Goal: Information Seeking & Learning: Check status

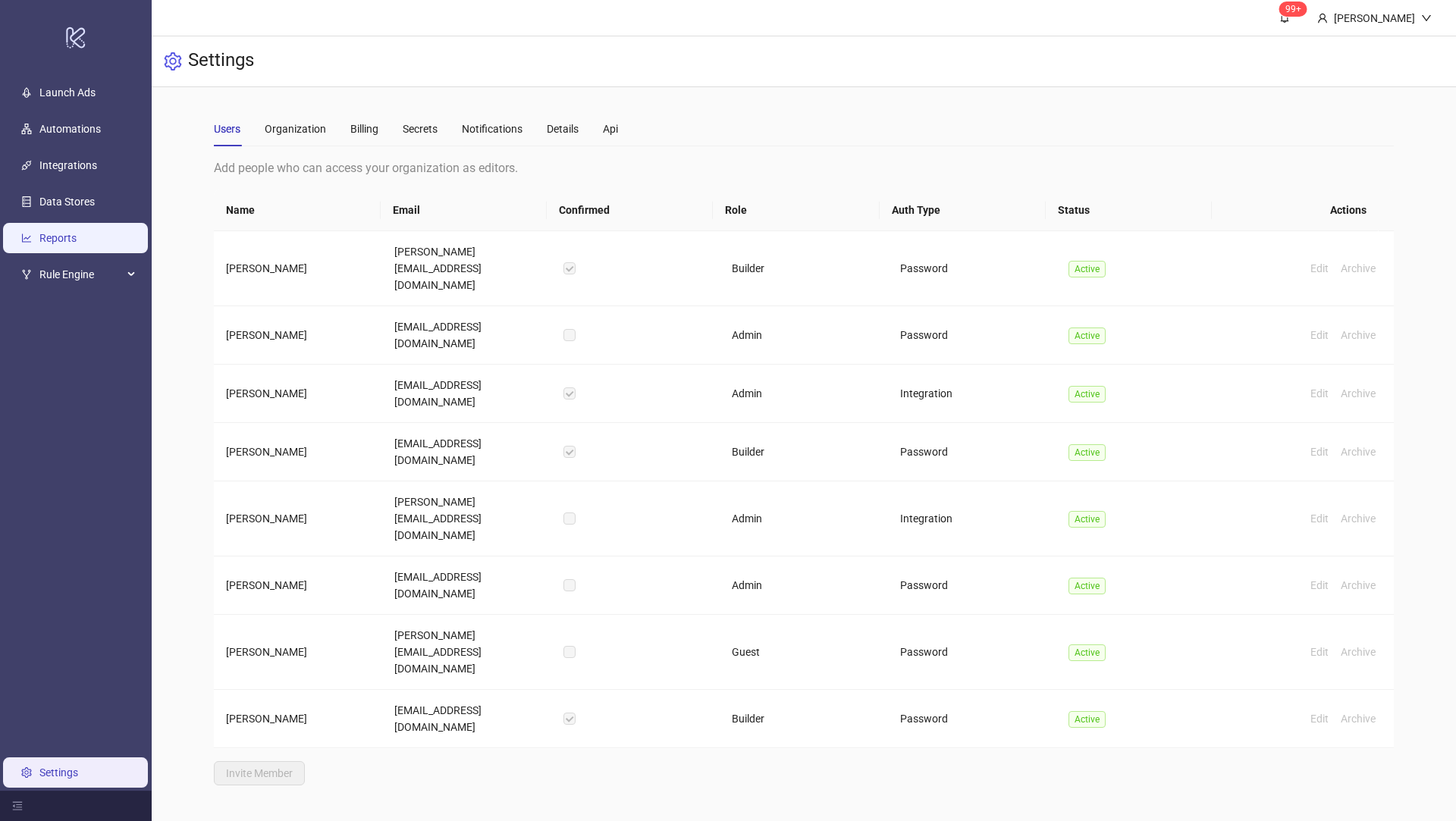
click at [77, 237] on link "Reports" at bounding box center [58, 237] width 37 height 12
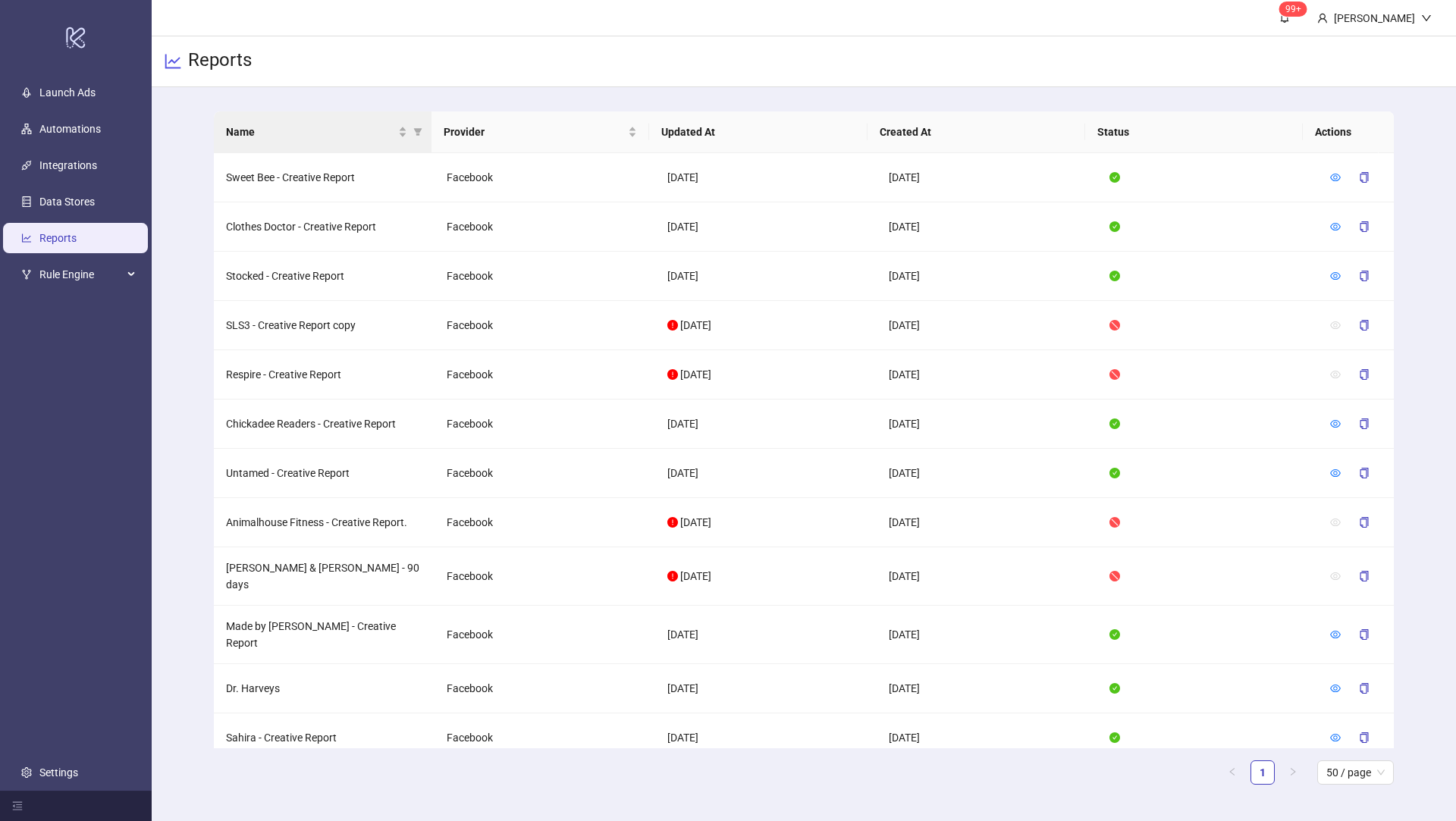
click at [334, 122] on th "Name" at bounding box center [323, 132] width 218 height 42
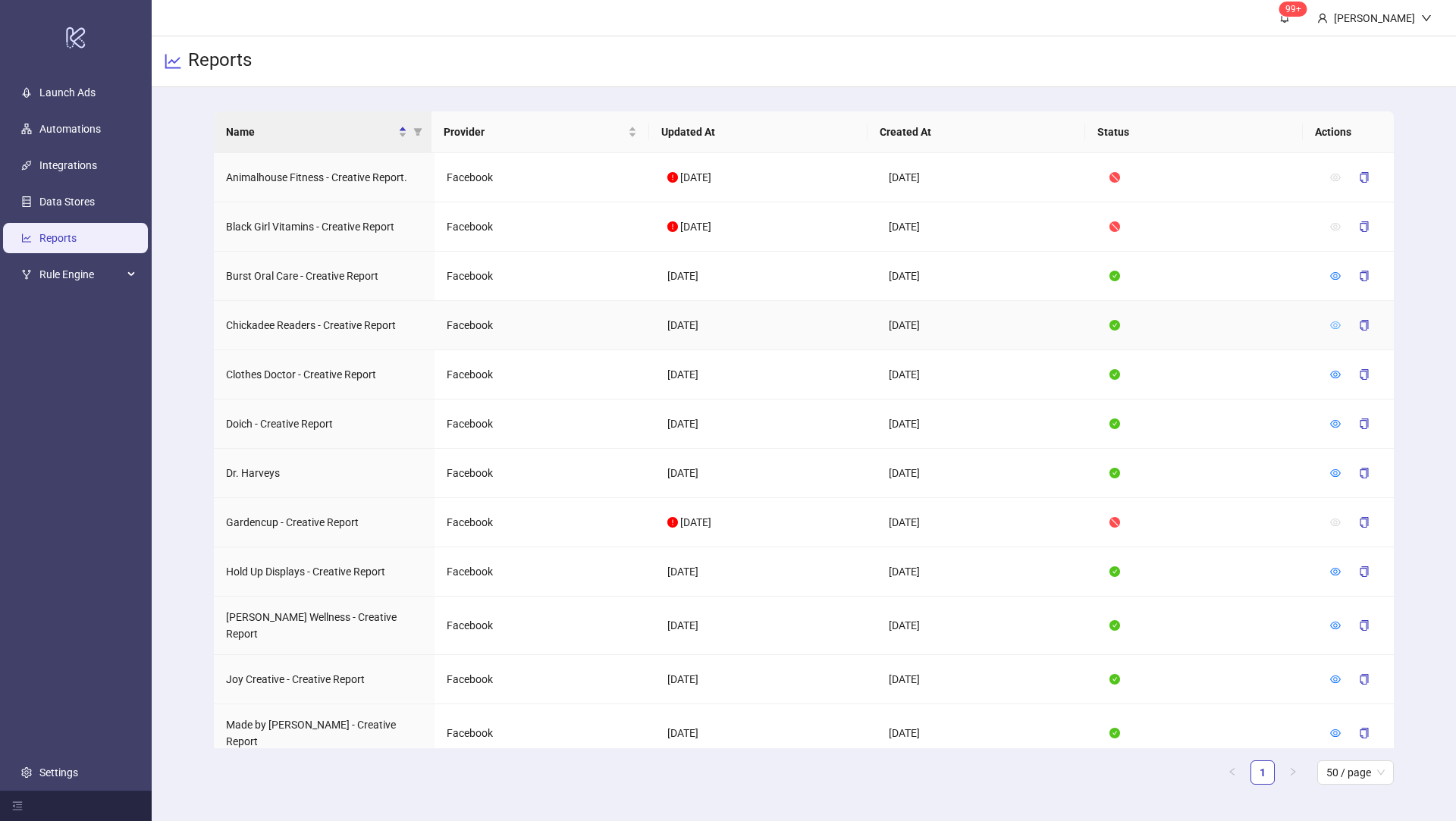
click at [1330, 327] on icon "eye" at bounding box center [1335, 326] width 11 height 11
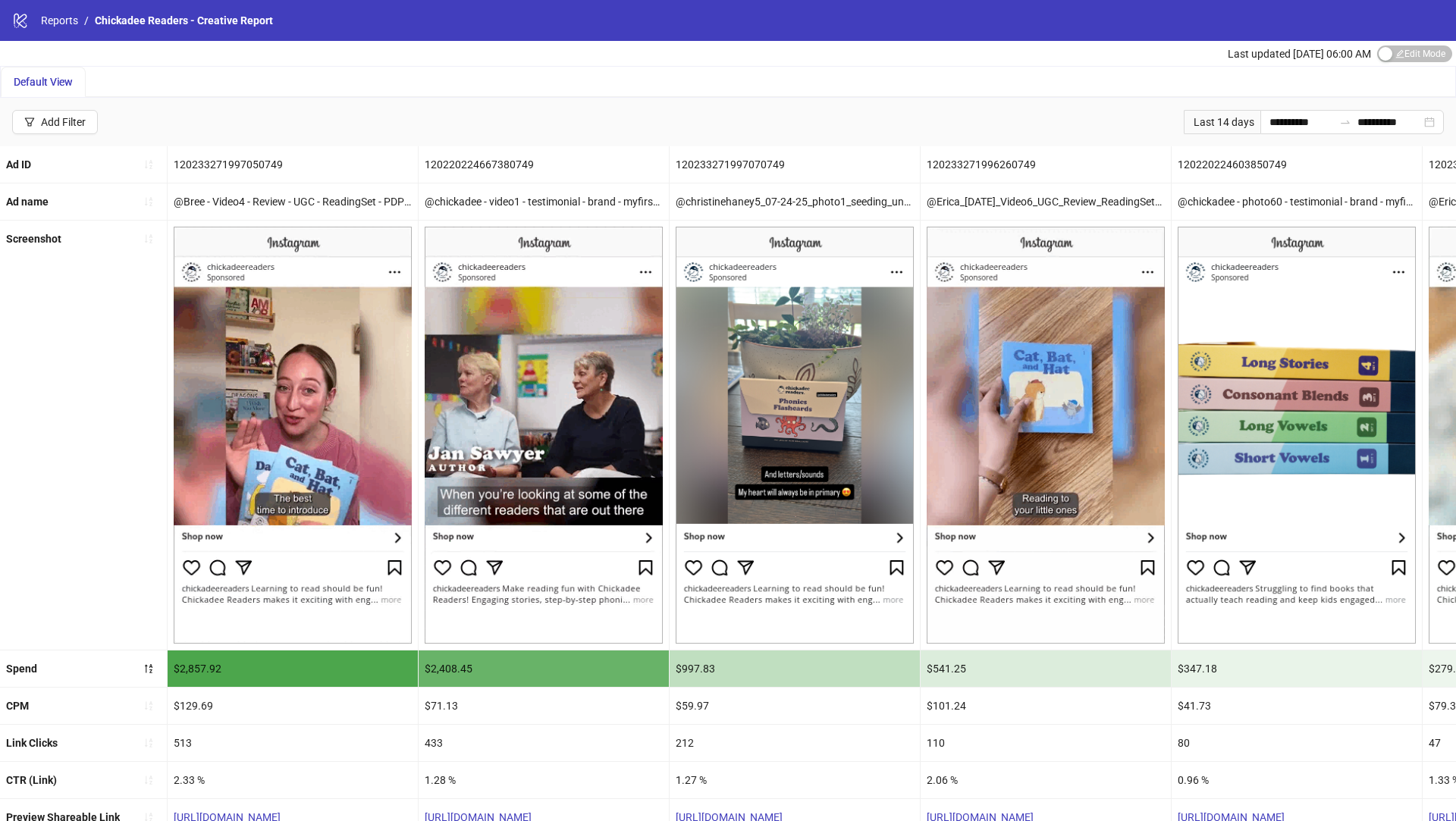
click at [1217, 118] on div "Last 14 days" at bounding box center [1222, 122] width 77 height 24
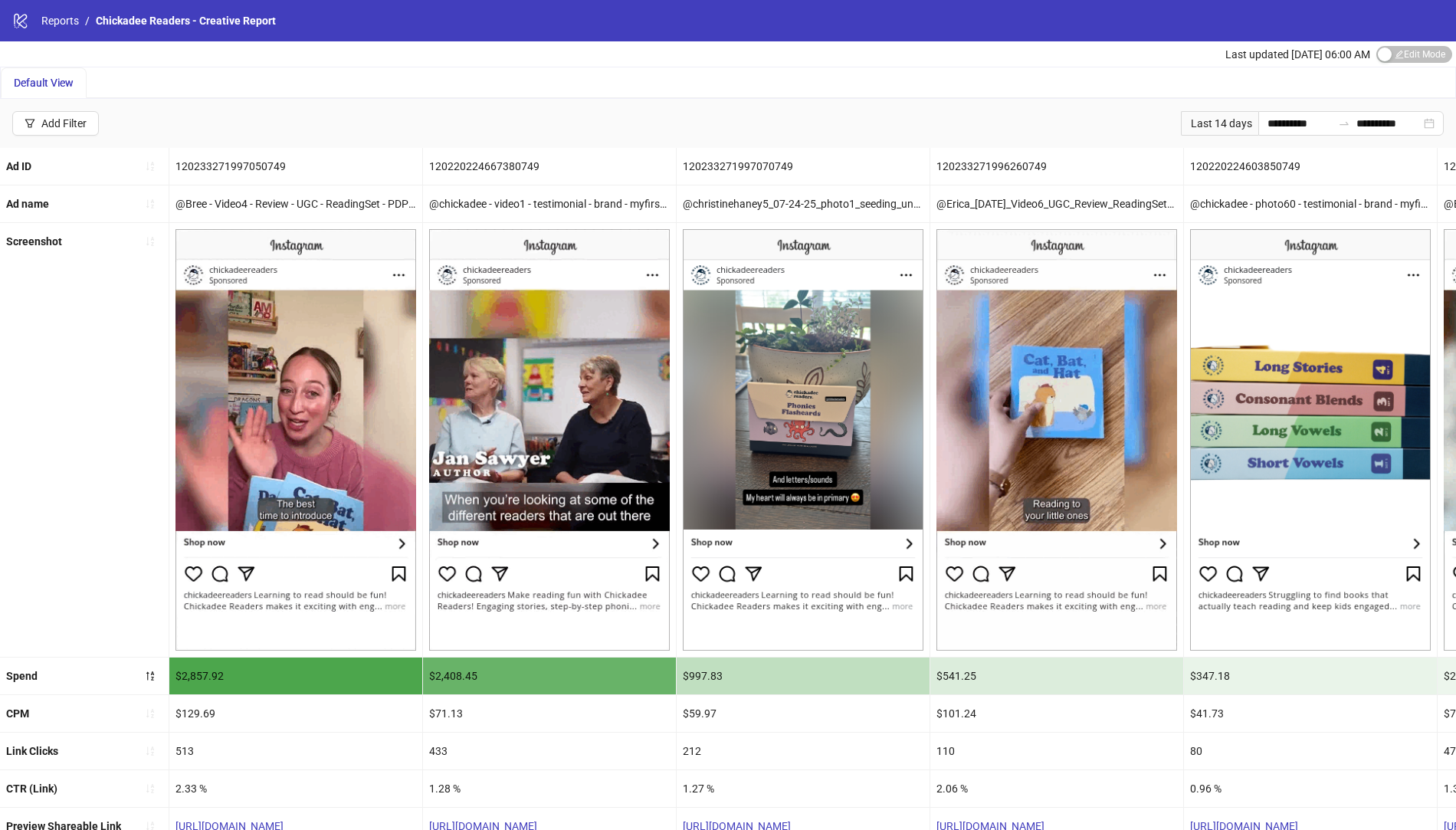
click at [1212, 119] on div "Last 14 days" at bounding box center [1219, 123] width 77 height 24
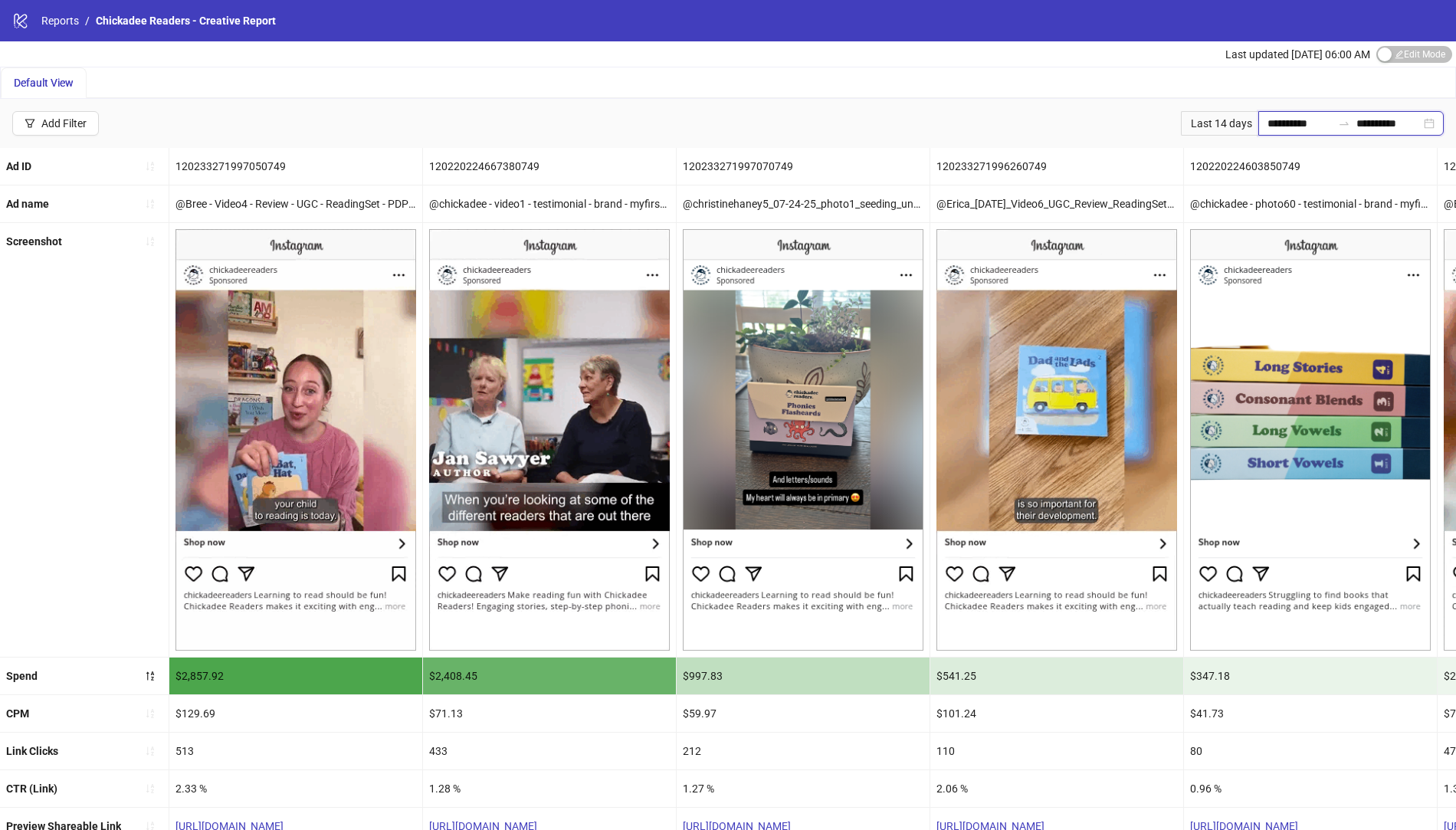
click at [1268, 118] on input "**********" at bounding box center [1299, 123] width 64 height 17
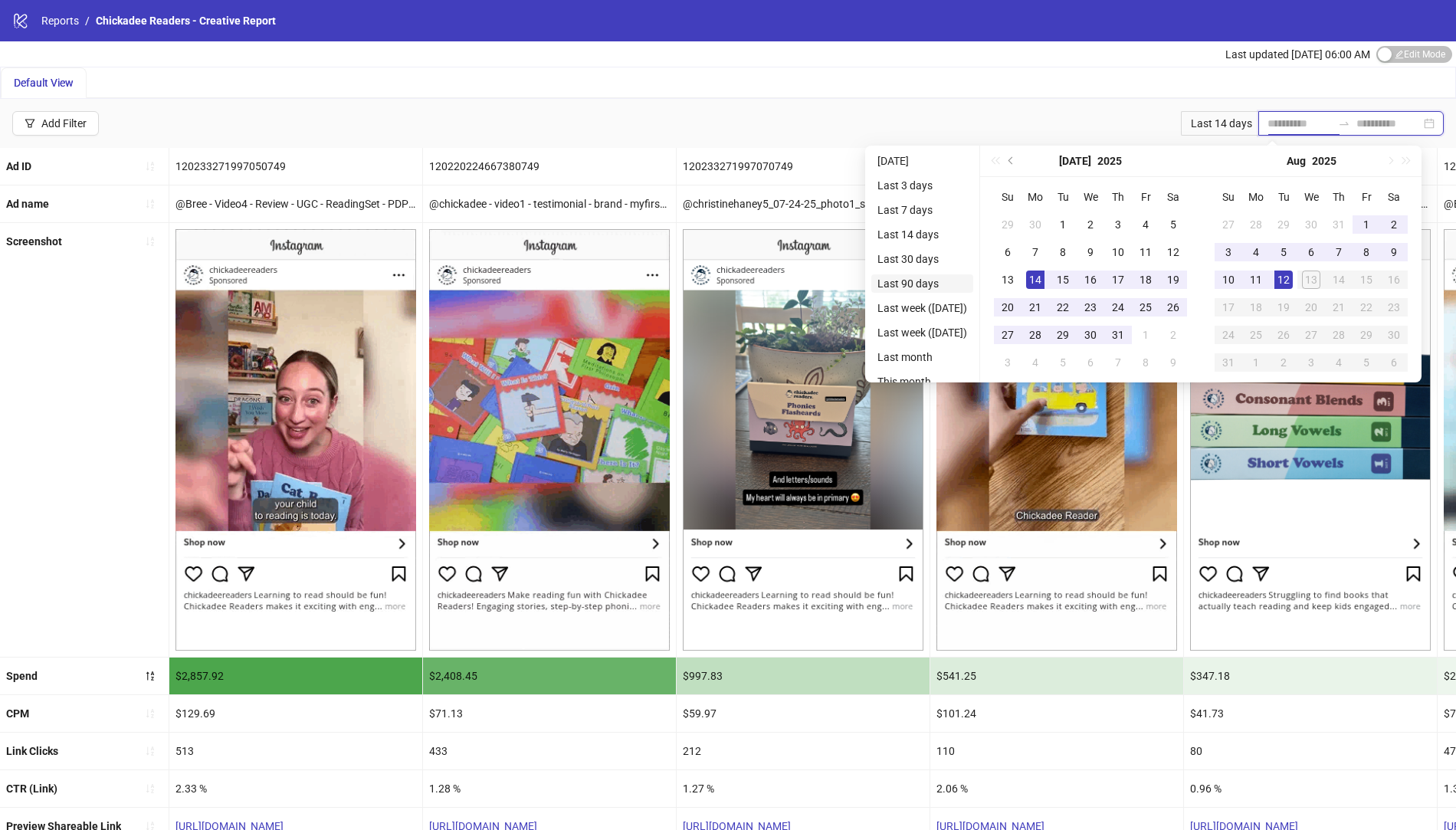
type input "**********"
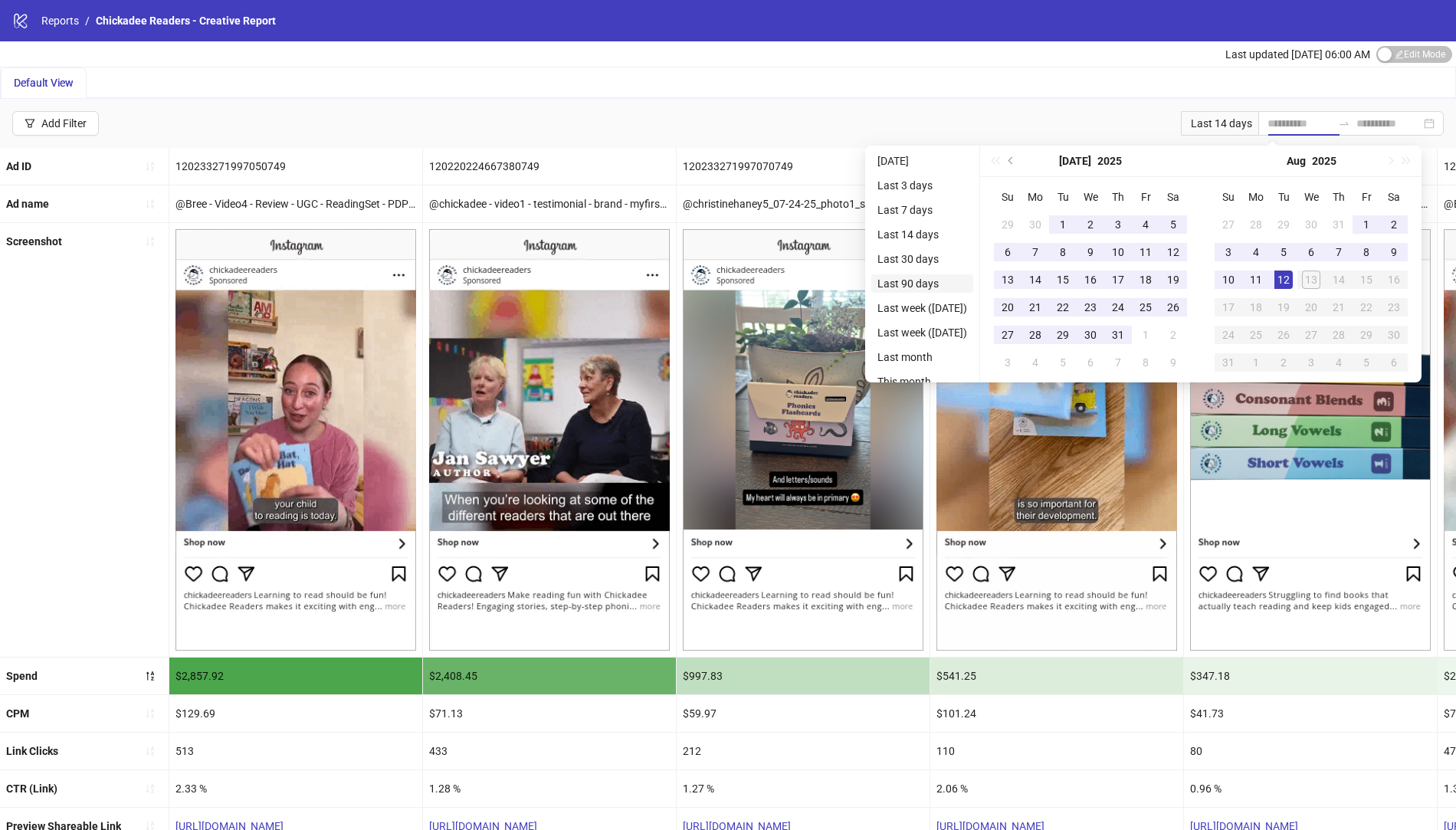
click at [933, 284] on li "Last 90 days" at bounding box center [922, 284] width 102 height 19
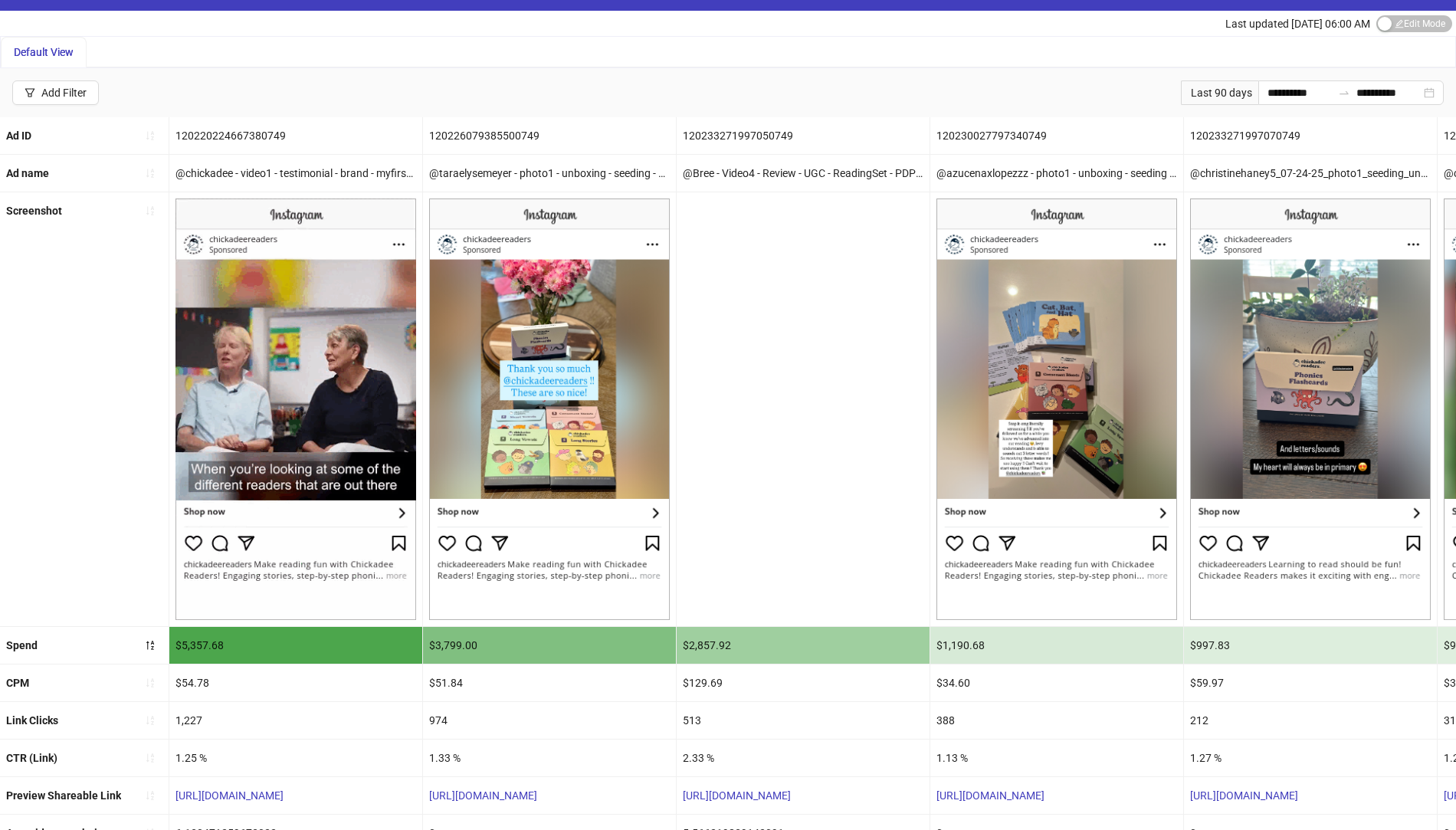
scroll to position [28, 0]
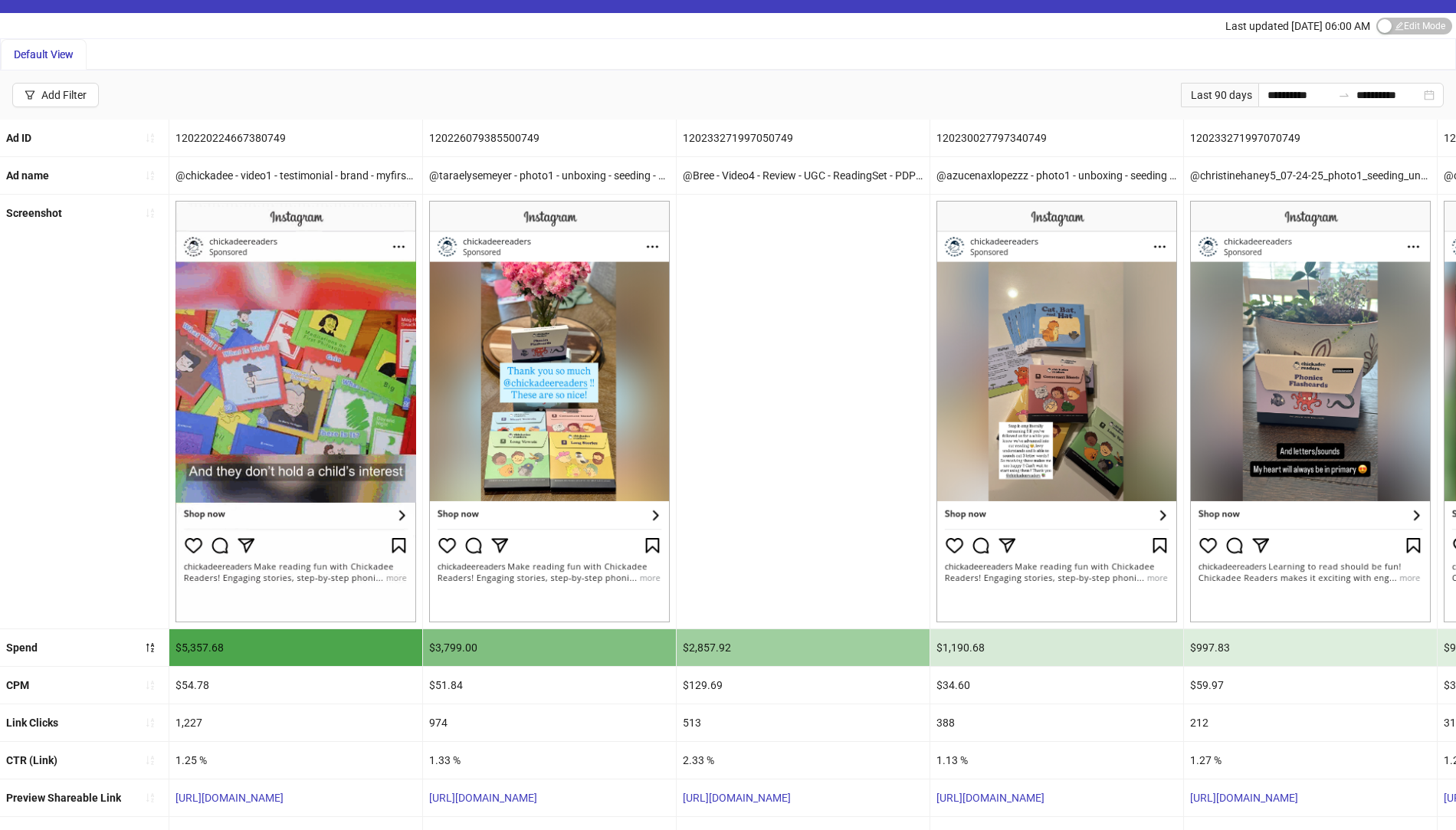
click at [807, 450] on div at bounding box center [804, 411] width 254 height 434
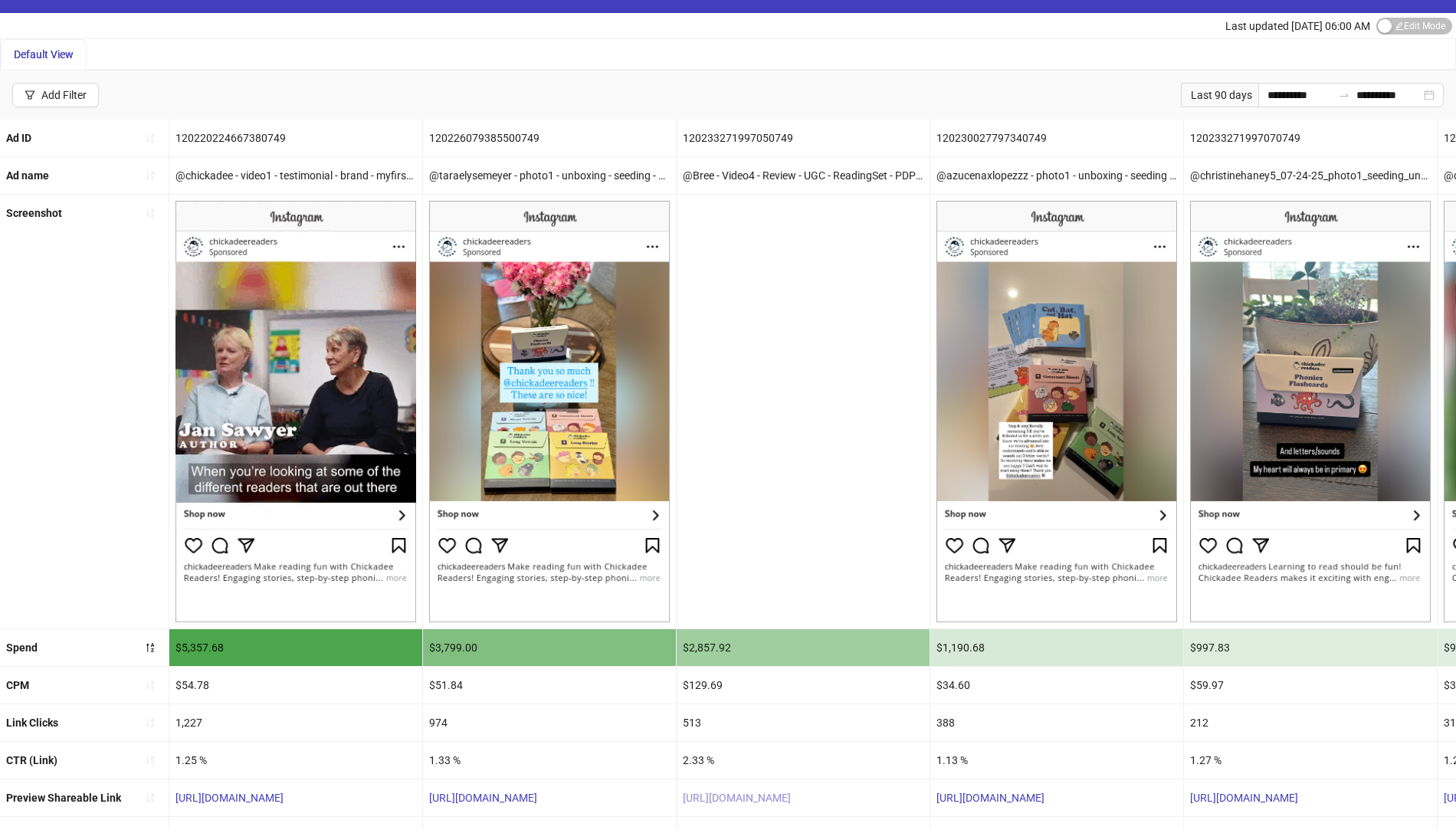
scroll to position [127, 0]
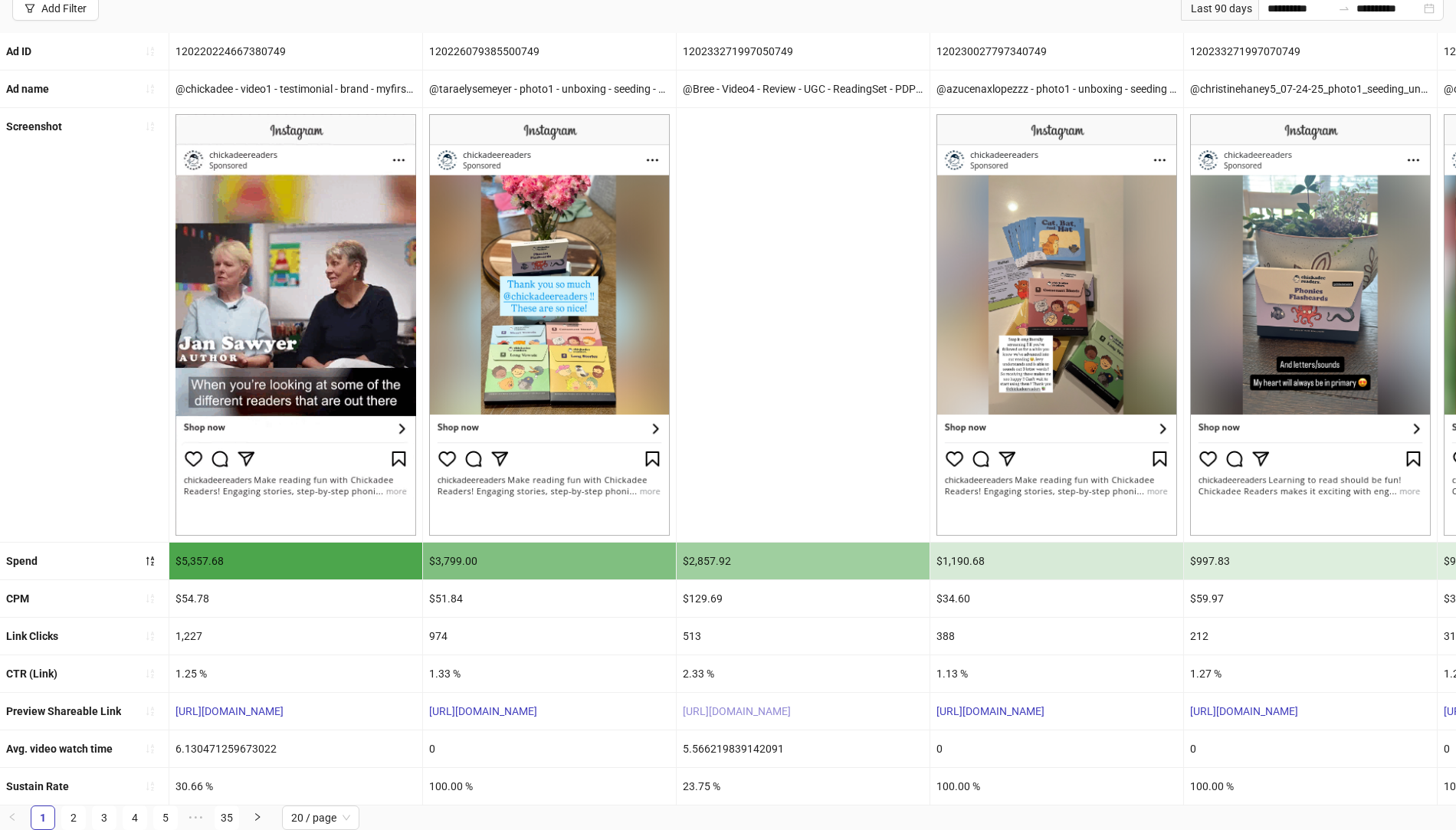
drag, startPoint x: 783, startPoint y: 685, endPoint x: 783, endPoint y: 699, distance: 14.0
click at [783, 693] on div "[URL][DOMAIN_NAME]" at bounding box center [803, 711] width 253 height 36
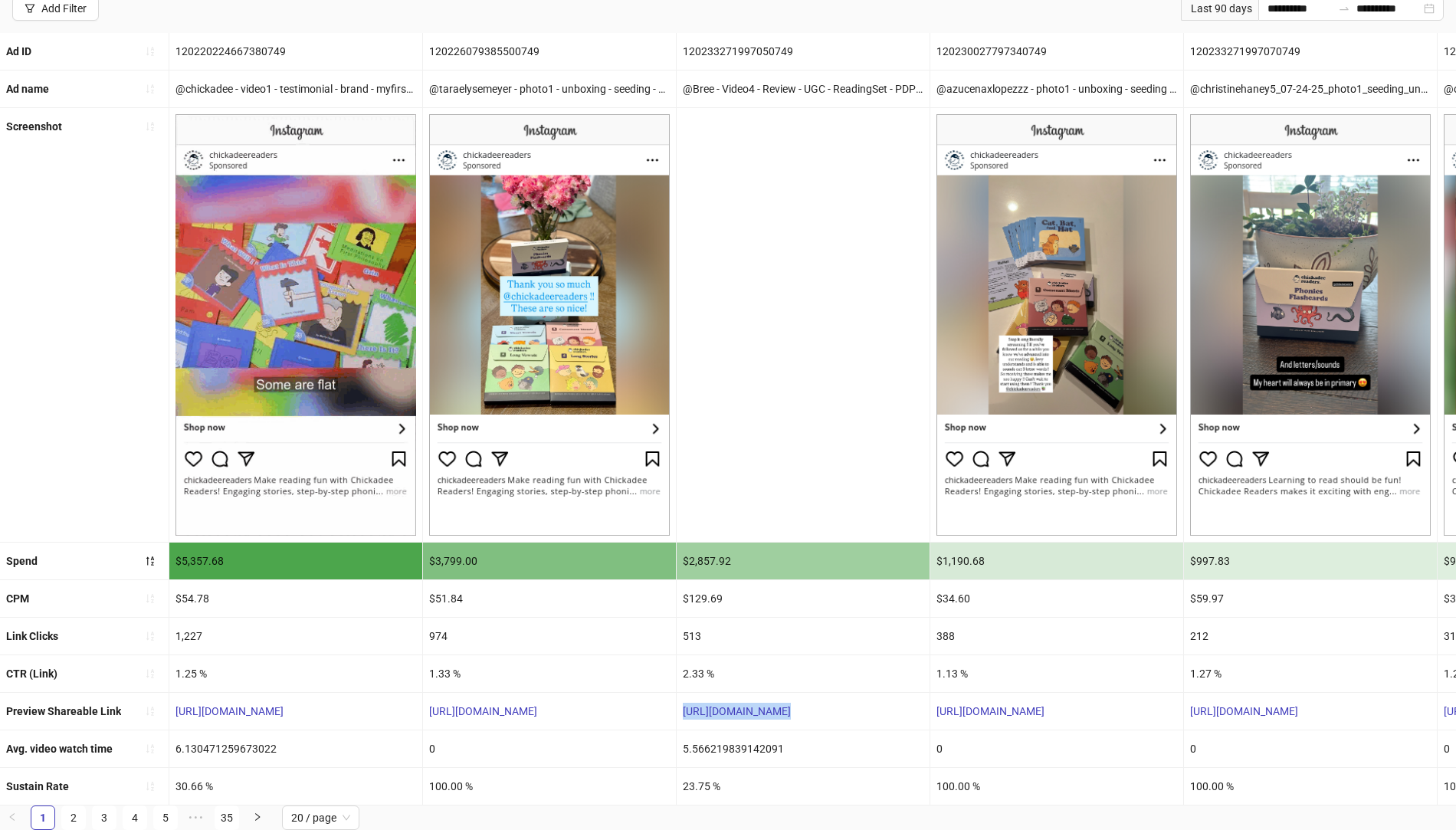
click at [783, 704] on div "[URL][DOMAIN_NAME]" at bounding box center [803, 711] width 253 height 36
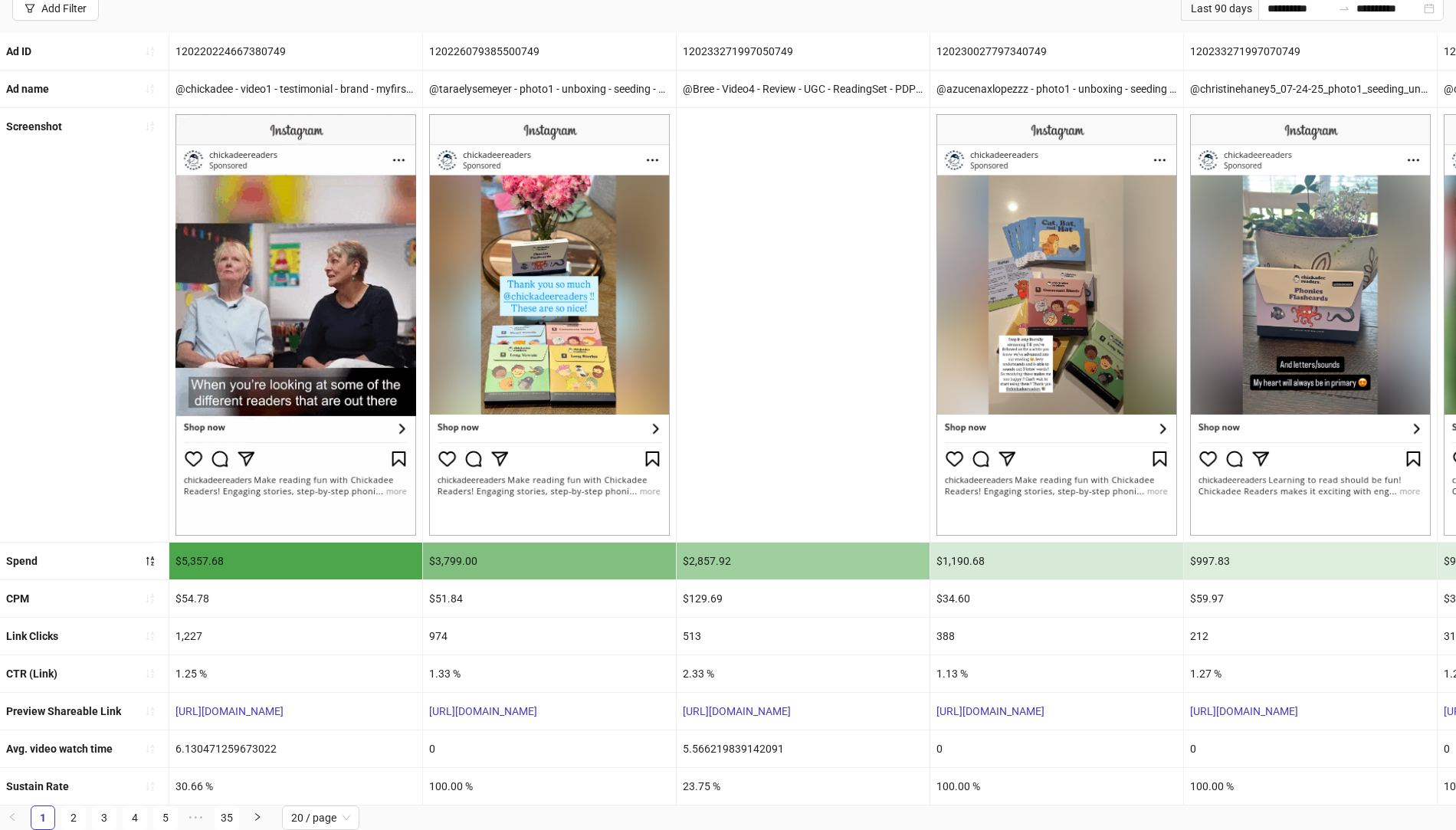
click at [783, 703] on div "[URL][DOMAIN_NAME]" at bounding box center [803, 711] width 253 height 36
click at [781, 705] on link "[URL][DOMAIN_NAME]" at bounding box center [737, 711] width 108 height 12
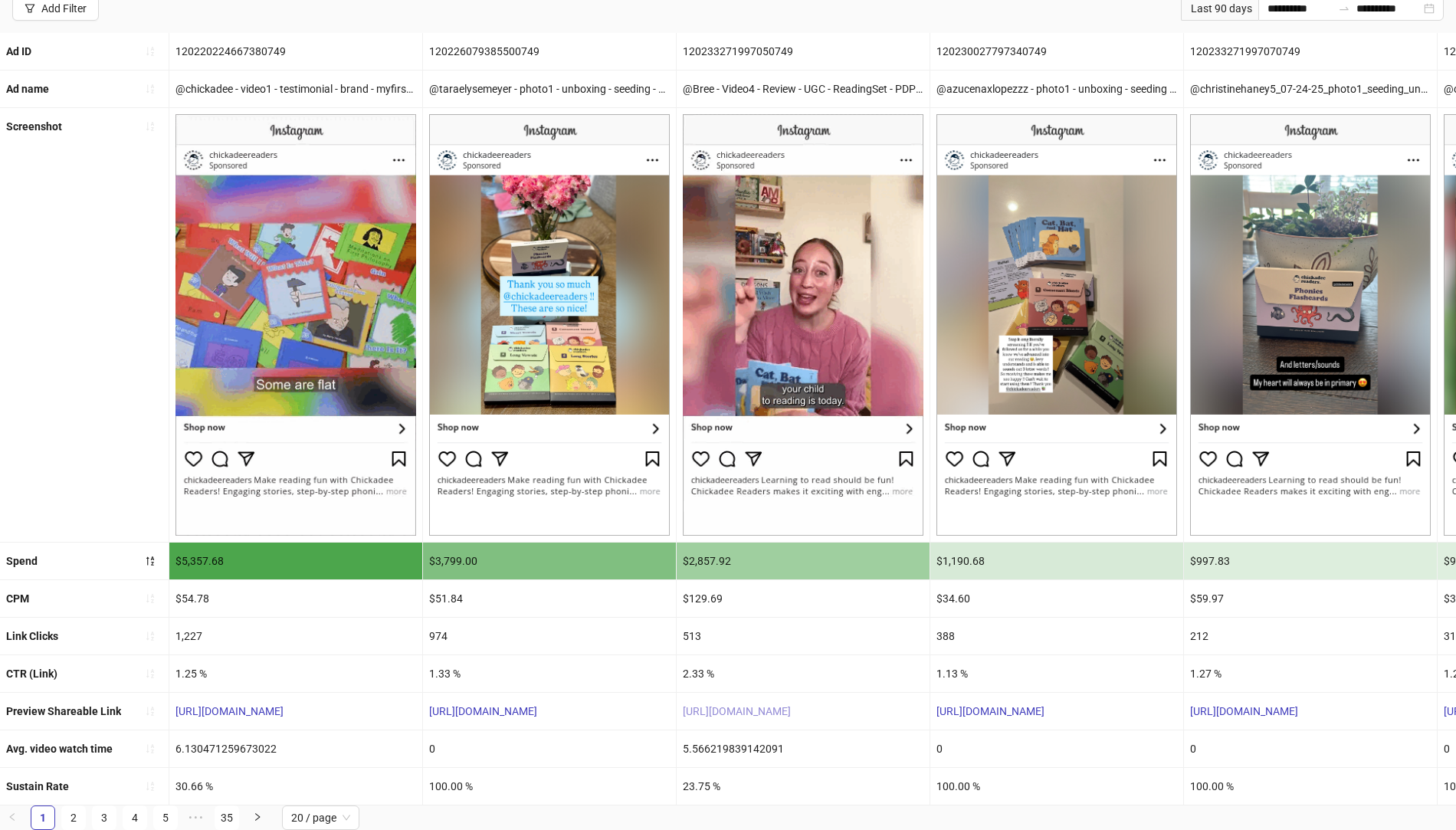
click at [782, 705] on link "[URL][DOMAIN_NAME]" at bounding box center [737, 711] width 108 height 12
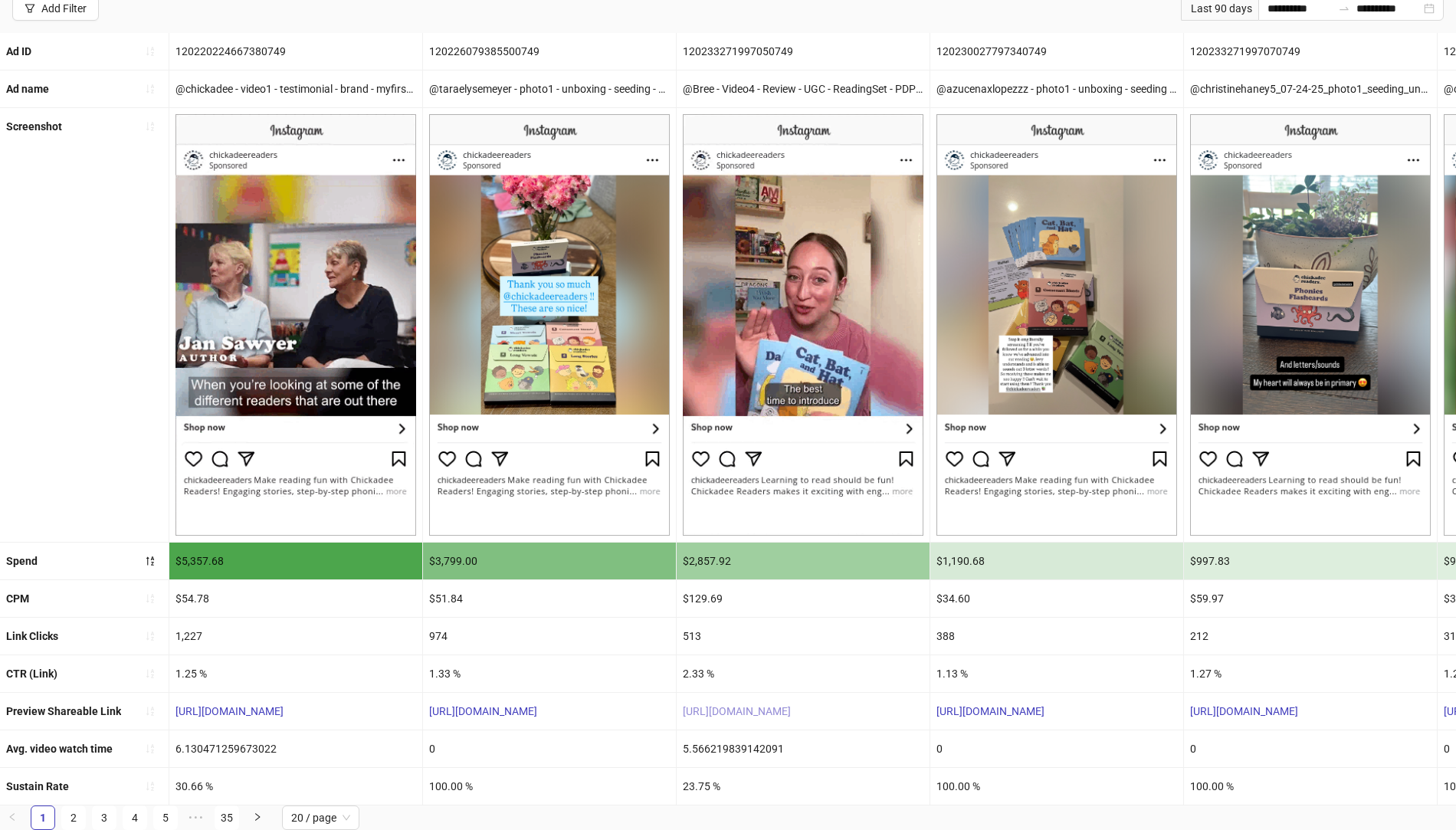
click at [744, 705] on link "[URL][DOMAIN_NAME]" at bounding box center [737, 711] width 108 height 12
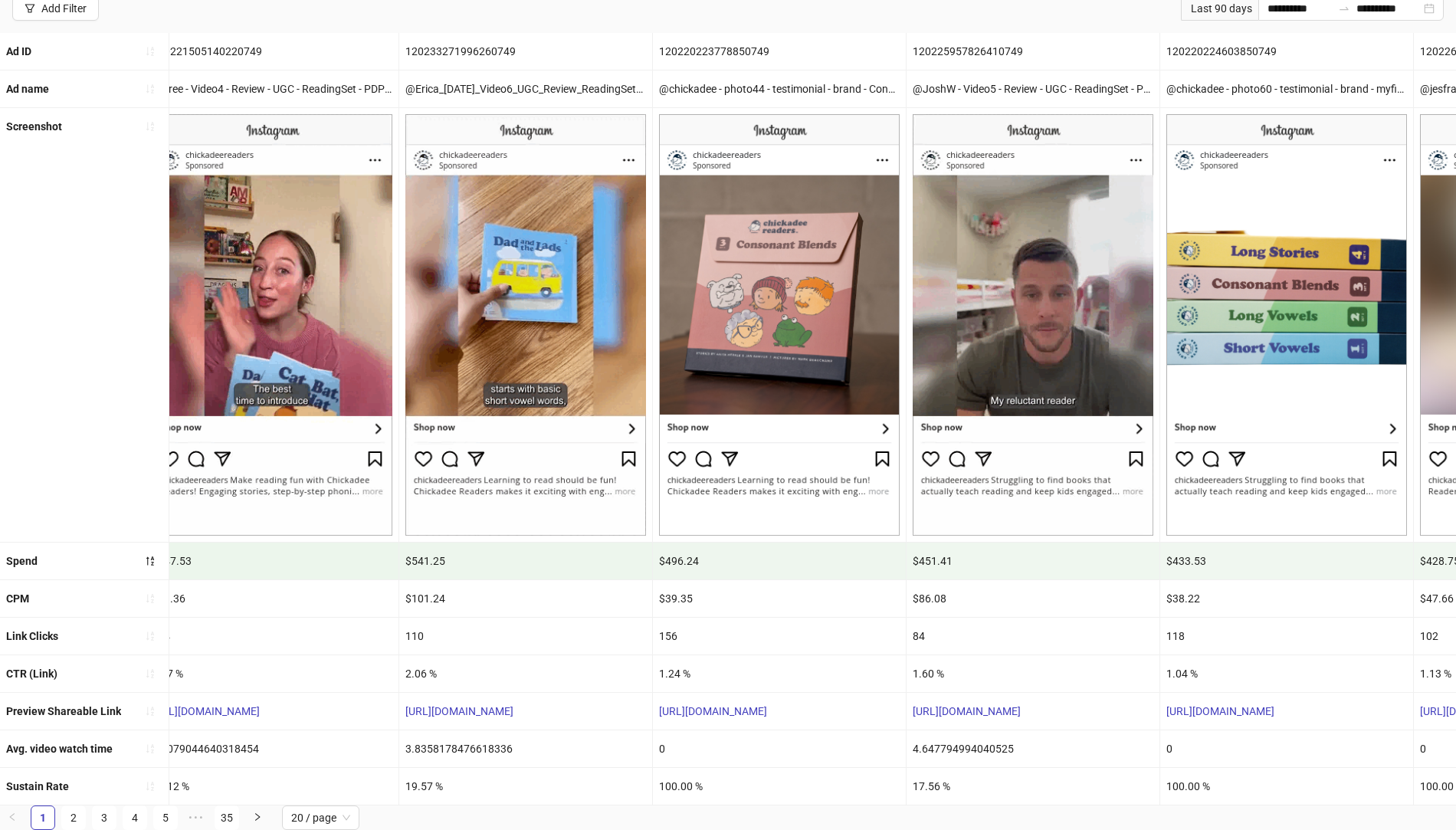
scroll to position [0, 1560]
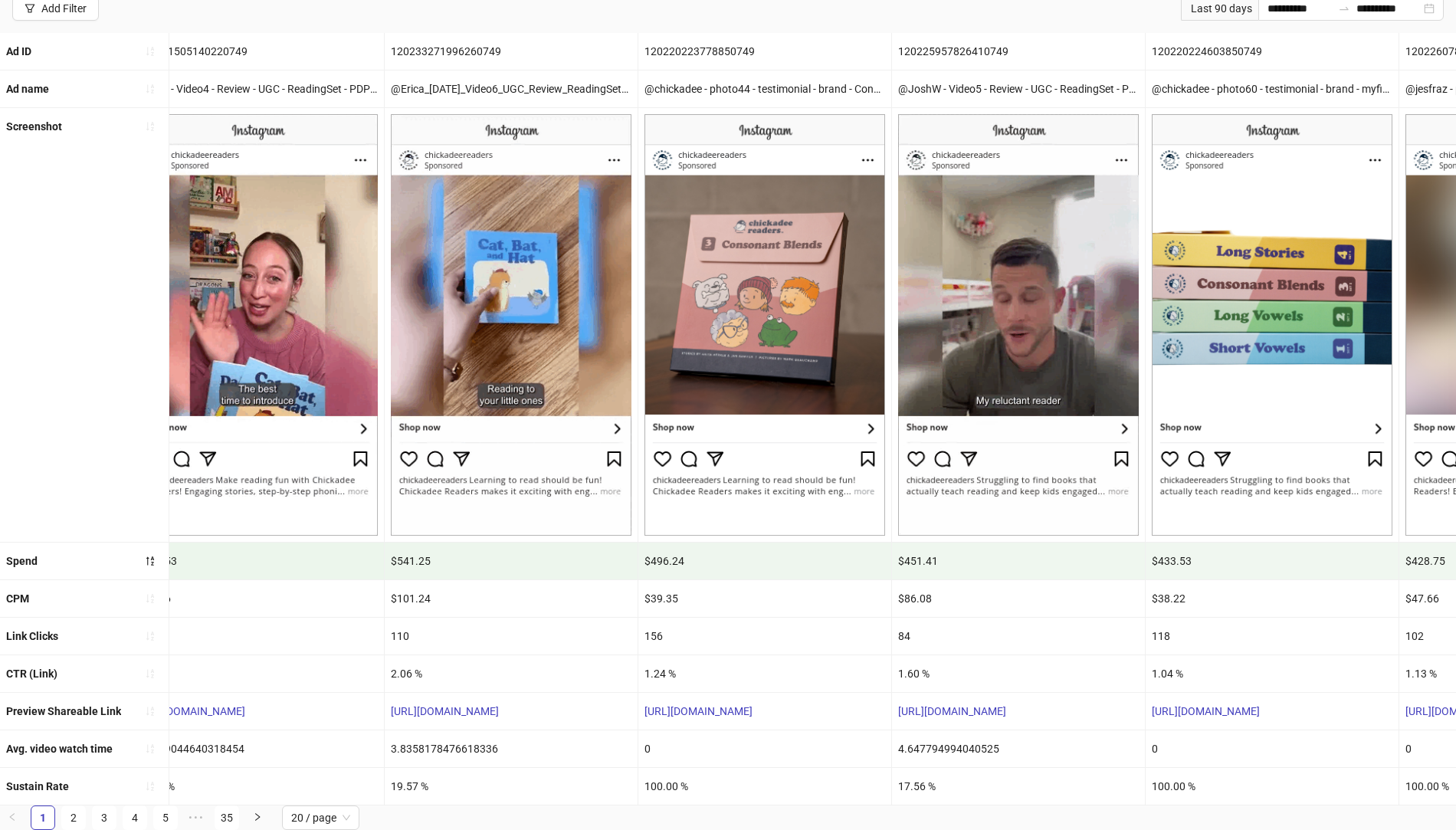
click at [1032, 309] on img at bounding box center [1019, 325] width 241 height 422
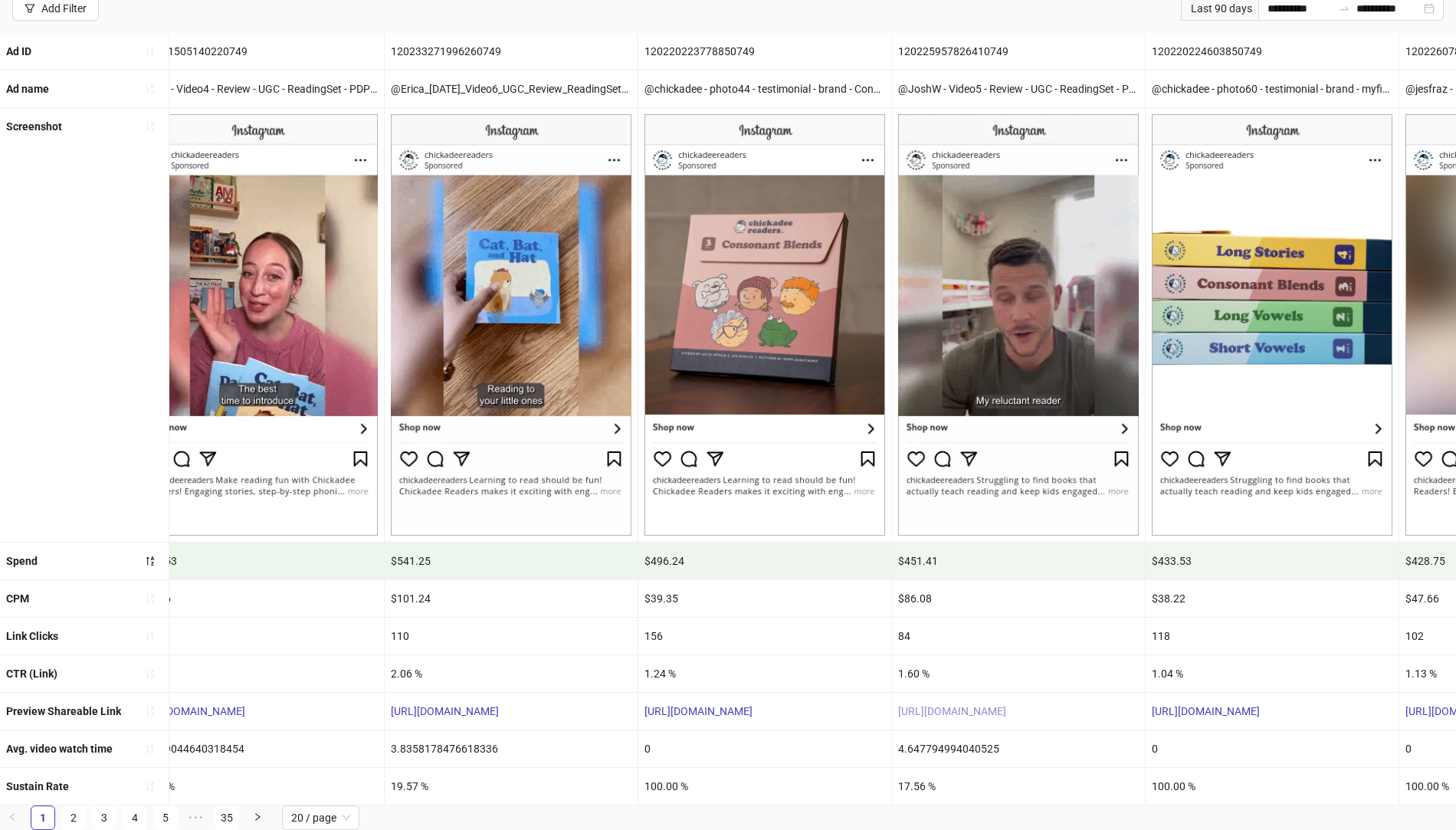
click at [963, 705] on link "[URL][DOMAIN_NAME]" at bounding box center [952, 711] width 108 height 12
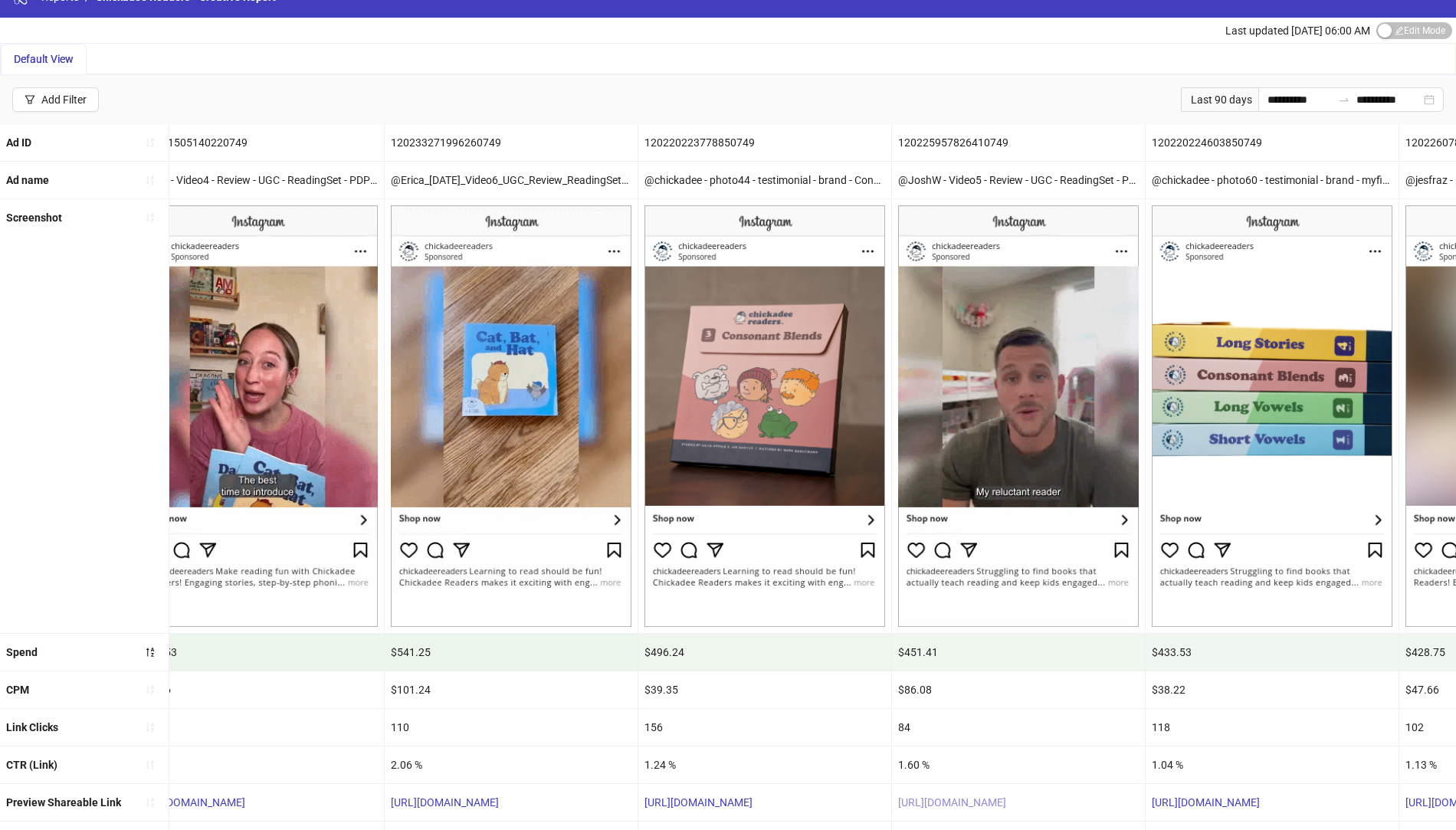
scroll to position [127, 0]
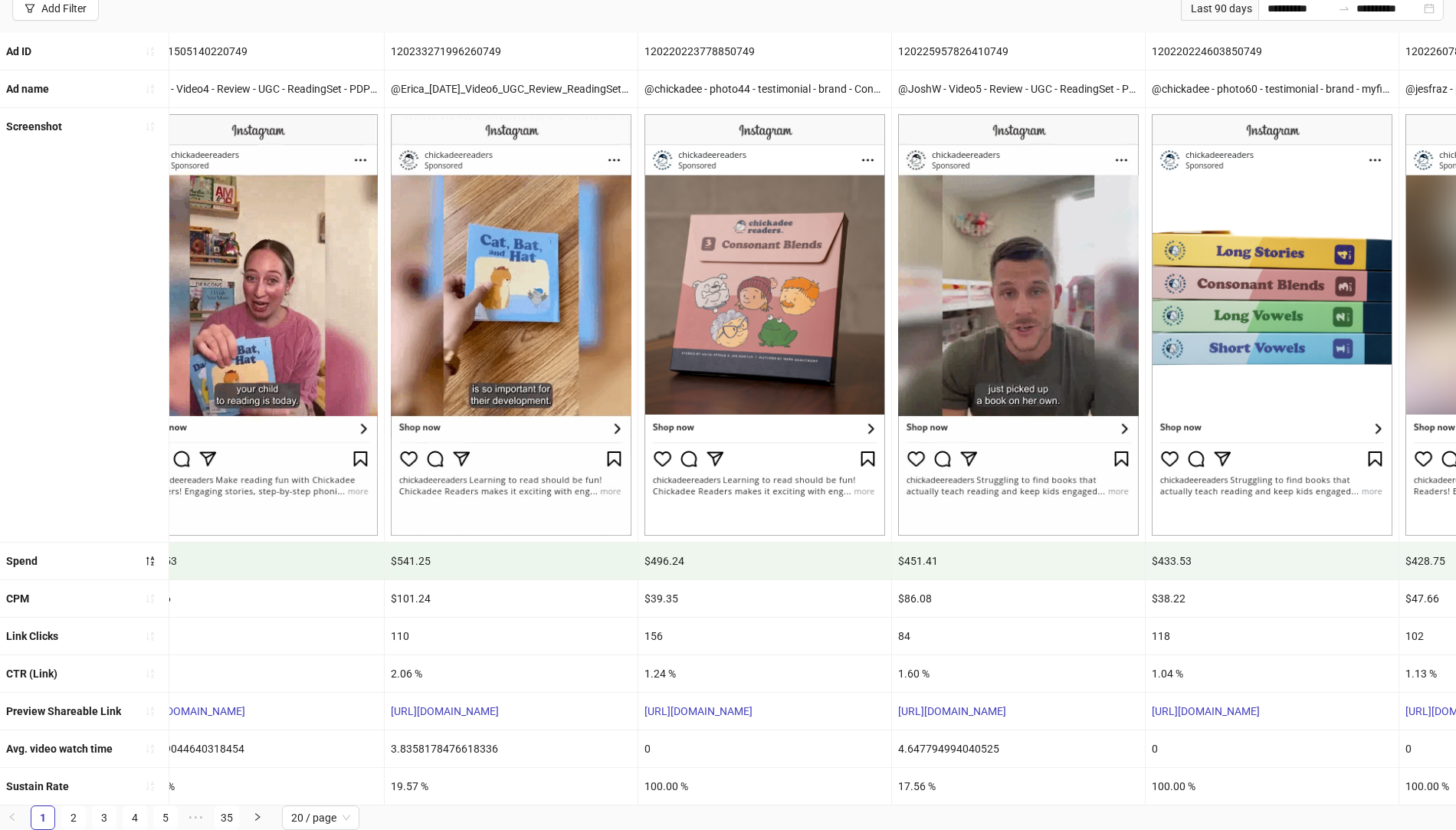
click at [1075, 269] on img at bounding box center [1019, 325] width 241 height 422
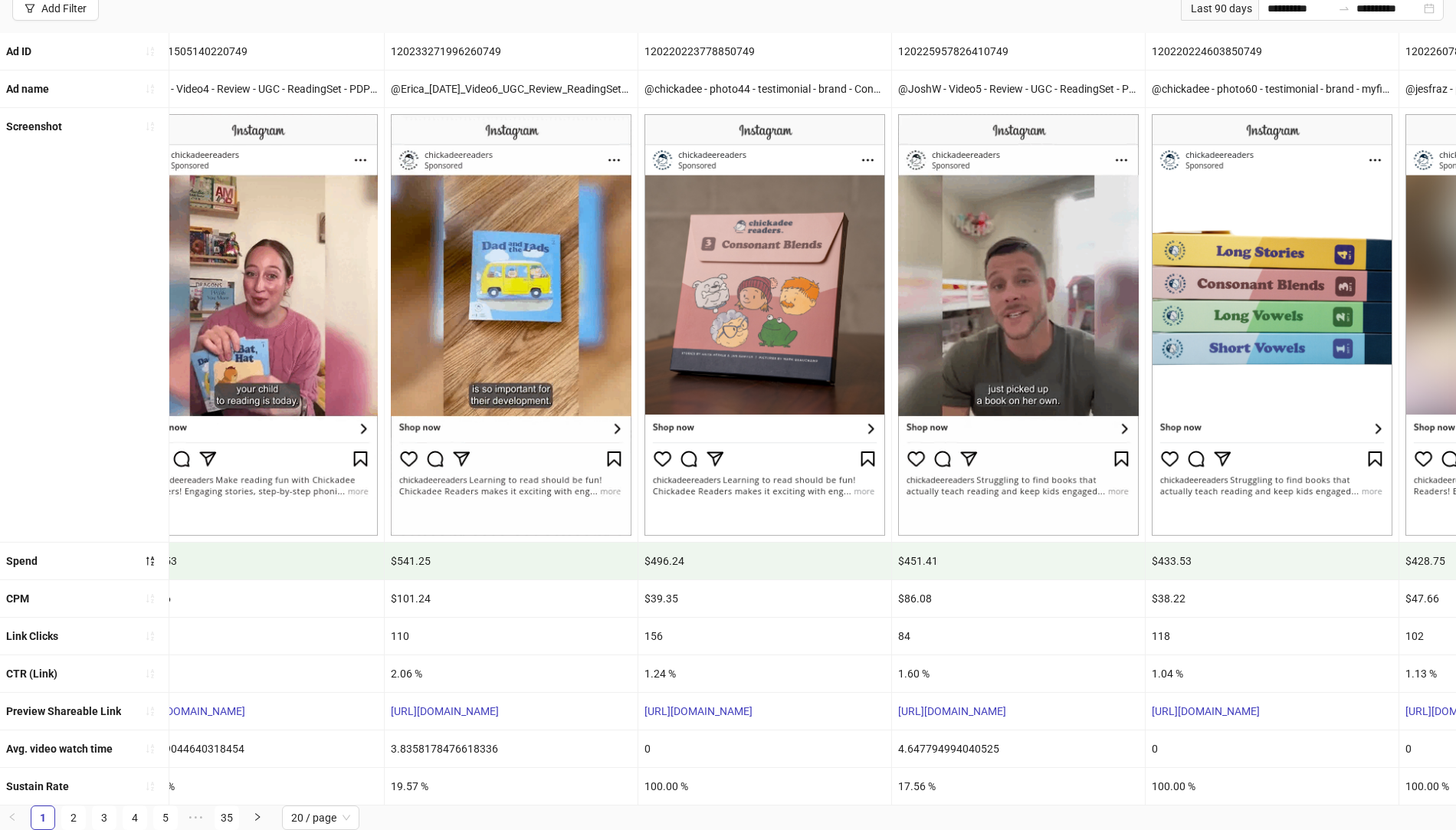
click at [1075, 269] on img at bounding box center [1019, 325] width 241 height 422
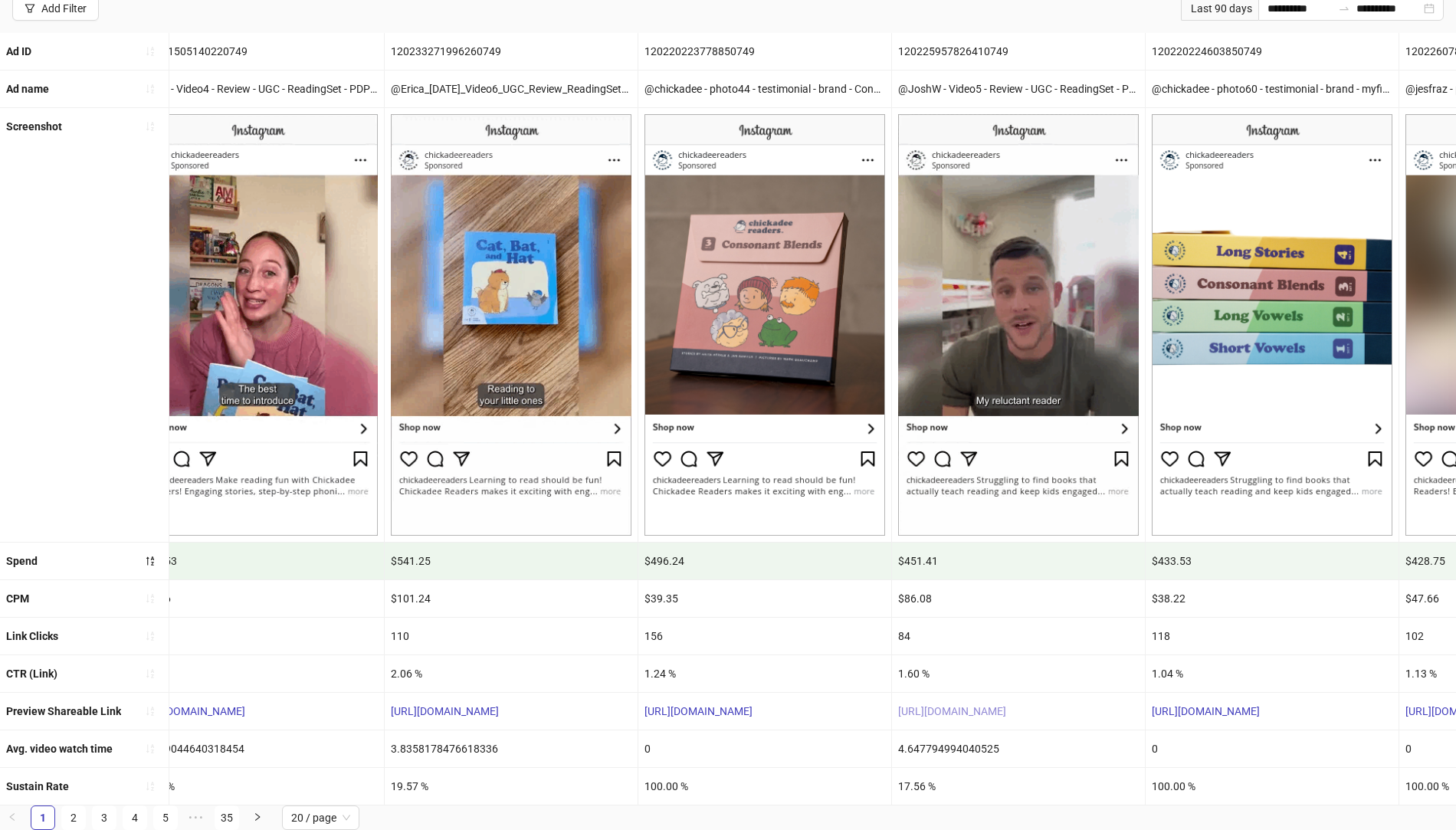
click at [1006, 705] on link "[URL][DOMAIN_NAME]" at bounding box center [952, 711] width 108 height 12
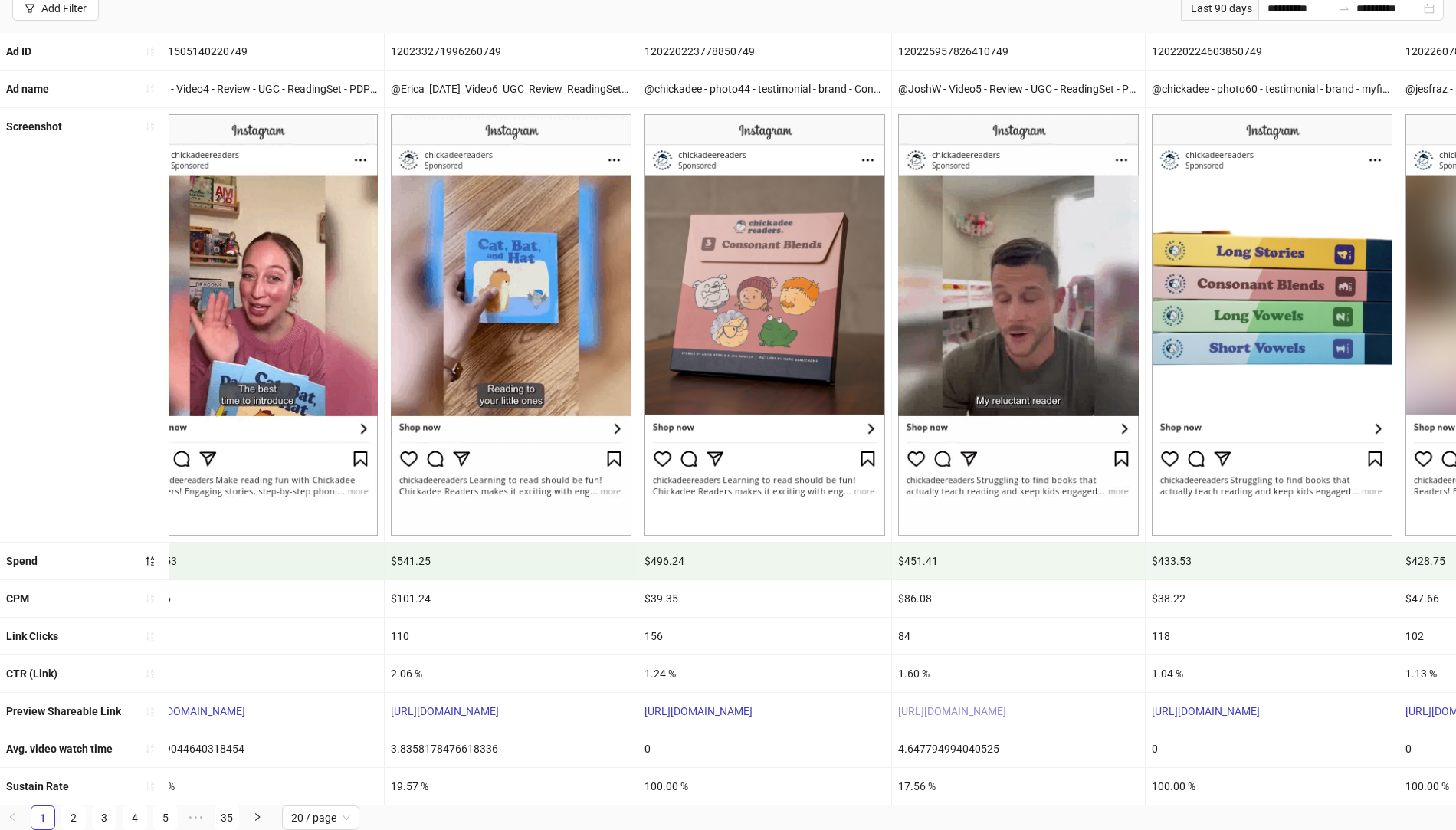
click at [955, 705] on link "[URL][DOMAIN_NAME]" at bounding box center [952, 711] width 108 height 12
